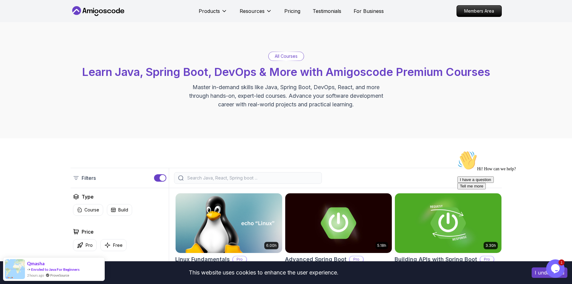
click at [197, 178] on input "search" at bounding box center [252, 178] width 132 height 6
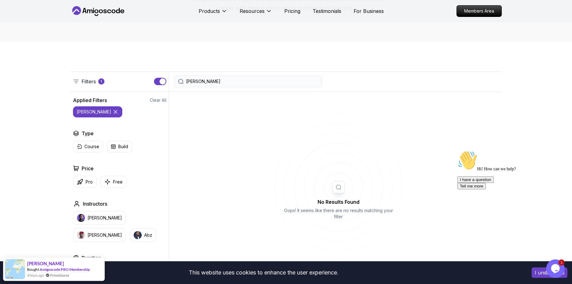
scroll to position [92, 0]
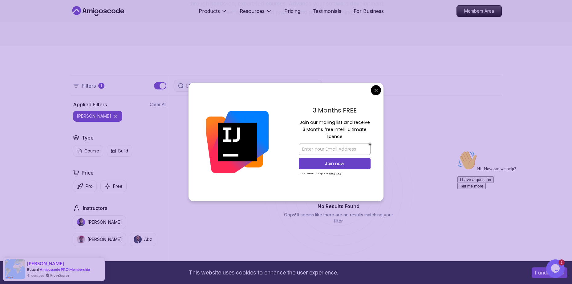
type input "[PERSON_NAME]"
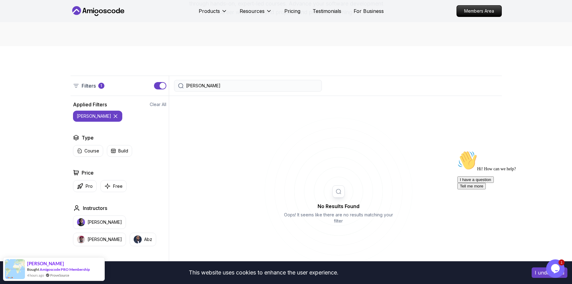
drag, startPoint x: 222, startPoint y: 84, endPoint x: 145, endPoint y: 86, distance: 77.6
click at [145, 86] on div "Filters 1 [PERSON_NAME]" at bounding box center [285, 86] width 431 height 20
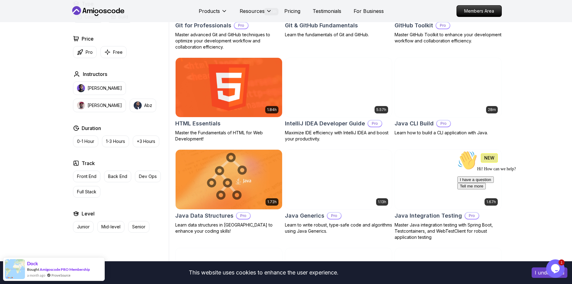
scroll to position [708, 0]
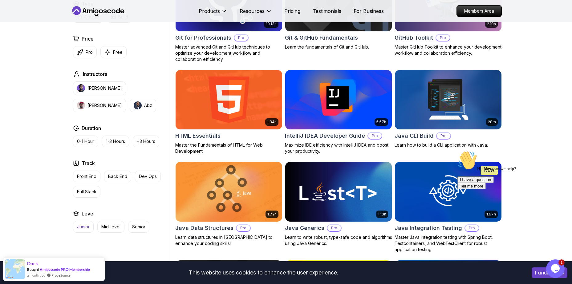
click at [85, 233] on button "Junior" at bounding box center [83, 227] width 21 height 12
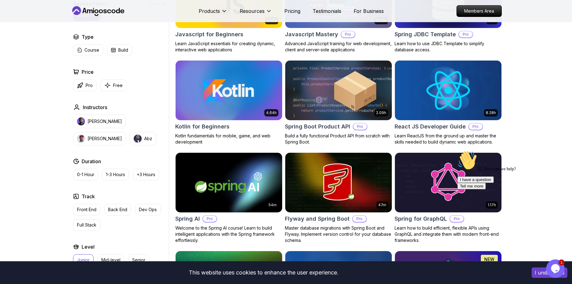
scroll to position [831, 0]
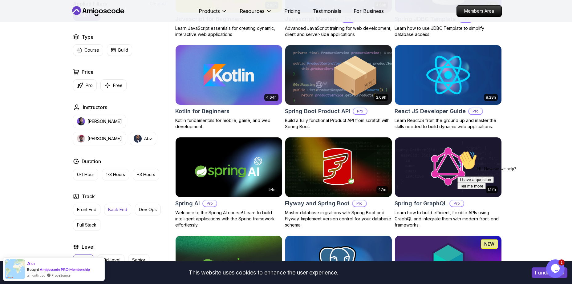
click at [120, 211] on p "Back End" at bounding box center [117, 210] width 19 height 6
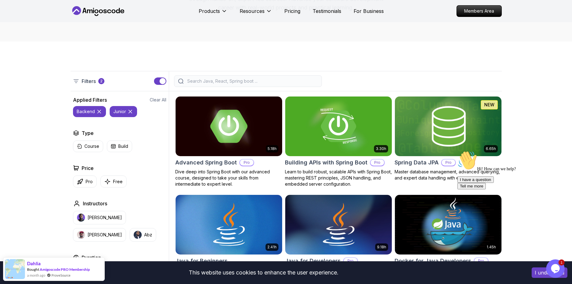
scroll to position [92, 0]
